Goal: Find specific page/section: Find specific page/section

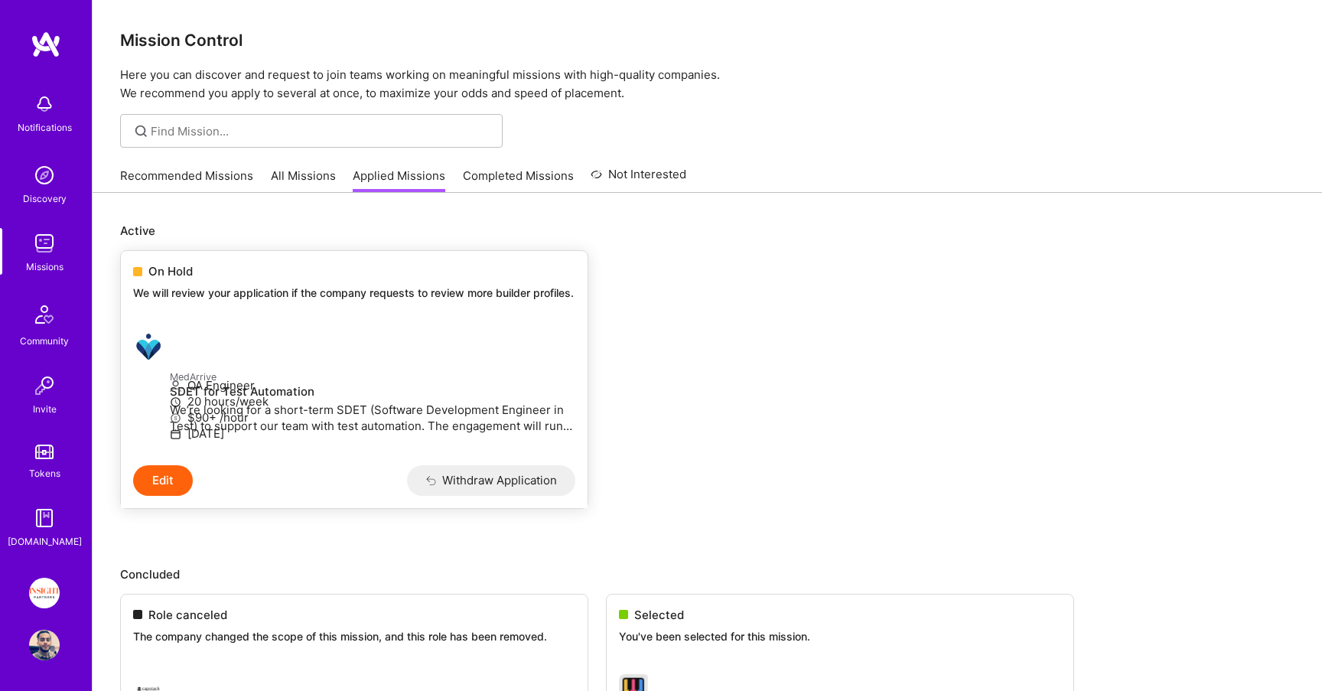
click at [415, 301] on p "We will review your application if the company requests to review more builder …" at bounding box center [354, 292] width 442 height 15
click at [484, 179] on link "Completed Missions" at bounding box center [518, 180] width 111 height 25
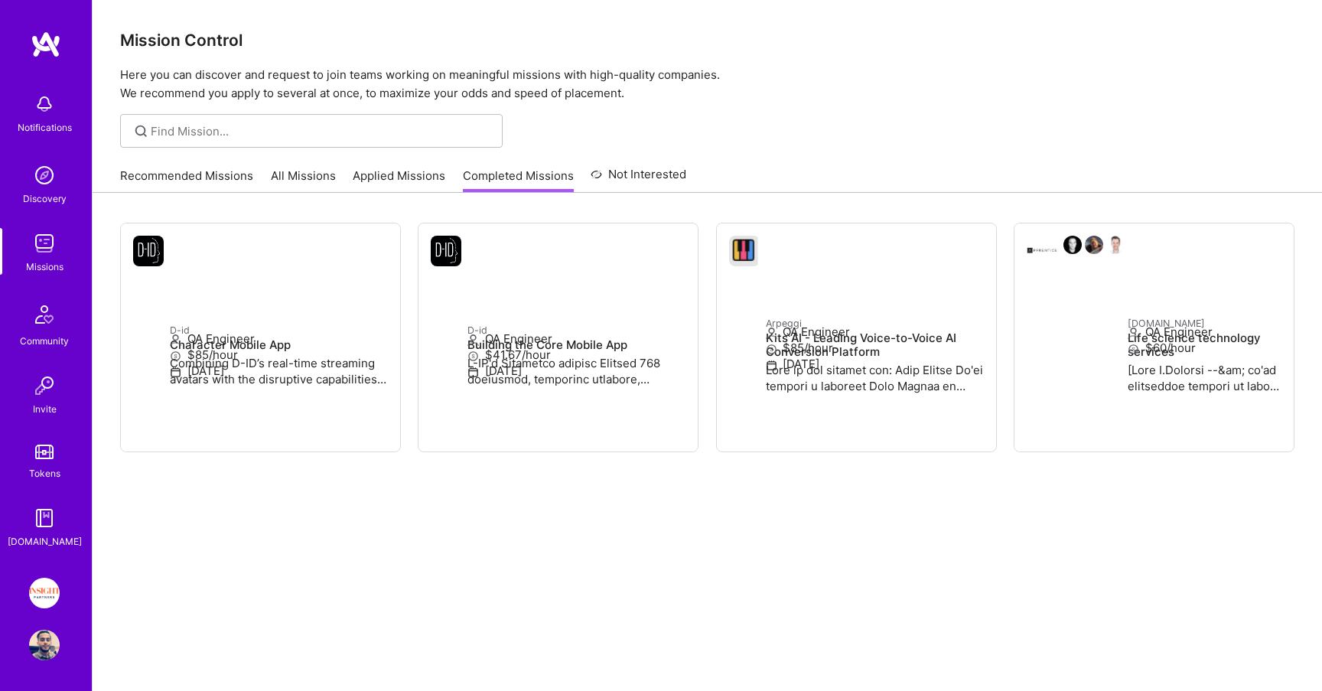
click at [199, 183] on link "Recommended Missions" at bounding box center [186, 180] width 133 height 25
